Goal: Task Accomplishment & Management: Manage account settings

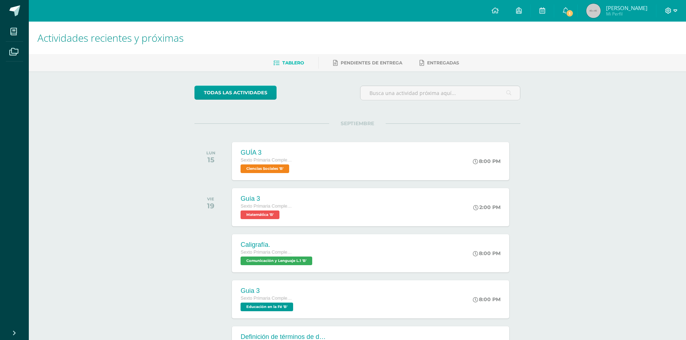
click at [670, 9] on icon at bounding box center [669, 11] width 6 height 6
click at [646, 52] on span "Cerrar sesión" at bounding box center [653, 49] width 32 height 7
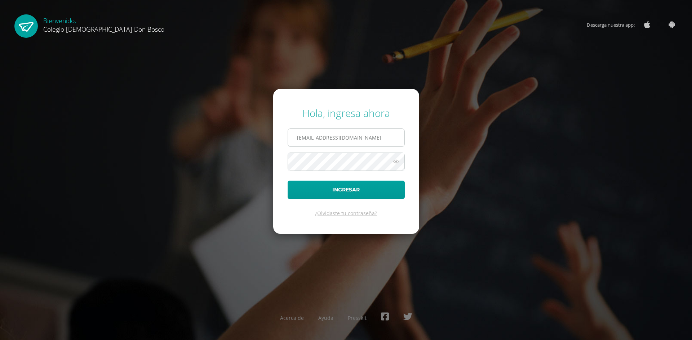
click at [346, 140] on input "r.tun.2ddb@gmail.com" at bounding box center [346, 138] width 116 height 18
type input "s.tun.2ddb@gmail.com"
click at [316, 193] on button "Ingresar" at bounding box center [345, 190] width 117 height 18
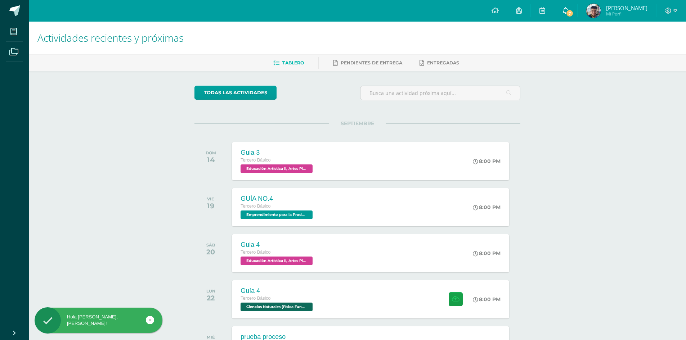
click at [569, 7] on span at bounding box center [566, 11] width 6 height 8
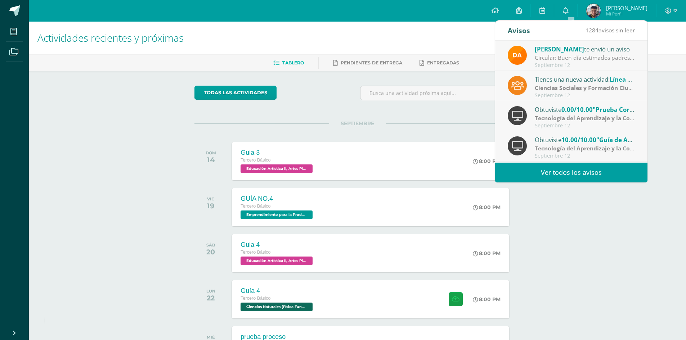
click at [558, 113] on div "Obtuviste 0.00/10.00 "Prueba Corta (Quizizz)" en Tecnología del Aprendizaje y l…" at bounding box center [585, 109] width 100 height 9
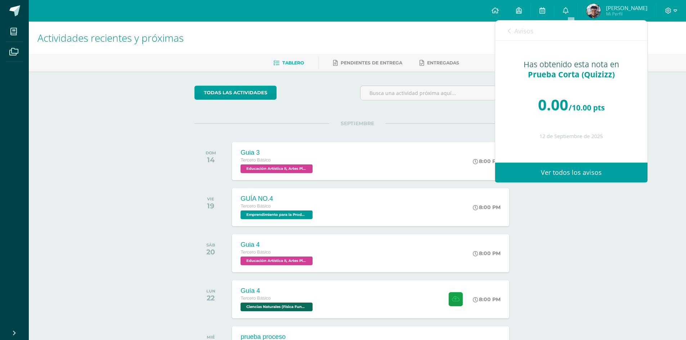
click at [512, 31] on link "Avisos" at bounding box center [521, 31] width 26 height 21
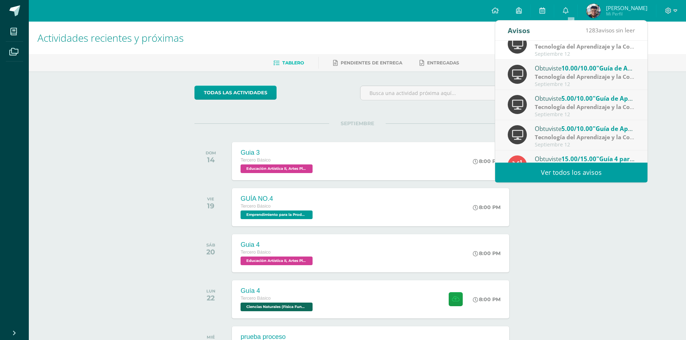
scroll to position [72, 0]
click at [549, 106] on strong "Tecnología del Aprendizaje y la Comunicación (TIC)" at bounding box center [605, 107] width 141 height 8
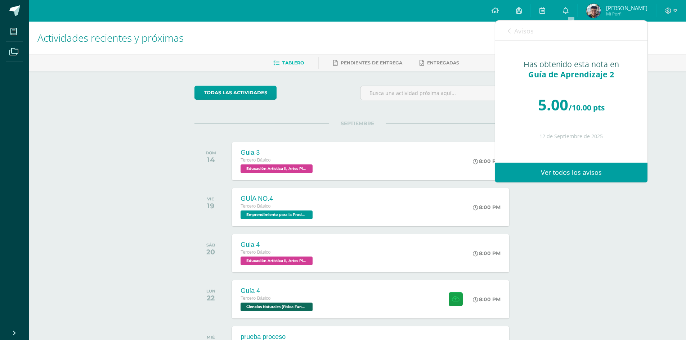
click at [510, 28] on link "Avisos" at bounding box center [521, 31] width 26 height 21
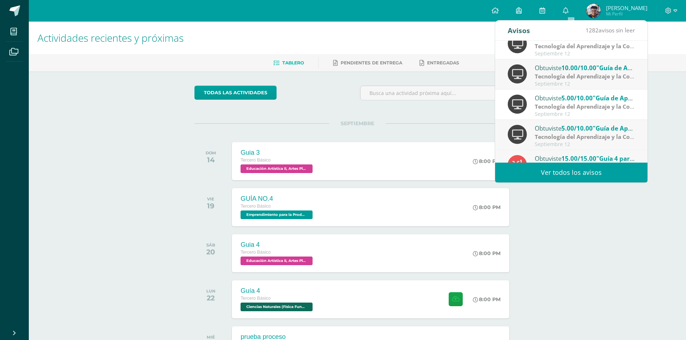
click at [548, 78] on strong "Tecnología del Aprendizaje y la Comunicación (TIC)" at bounding box center [605, 76] width 141 height 8
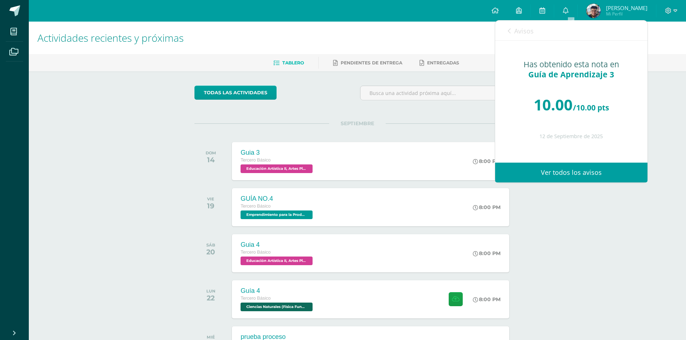
click at [519, 28] on span "Avisos" at bounding box center [523, 31] width 19 height 9
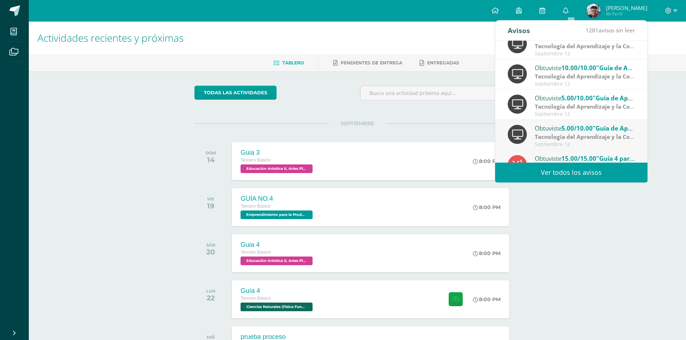
scroll to position [0, 0]
